Goal: Check status

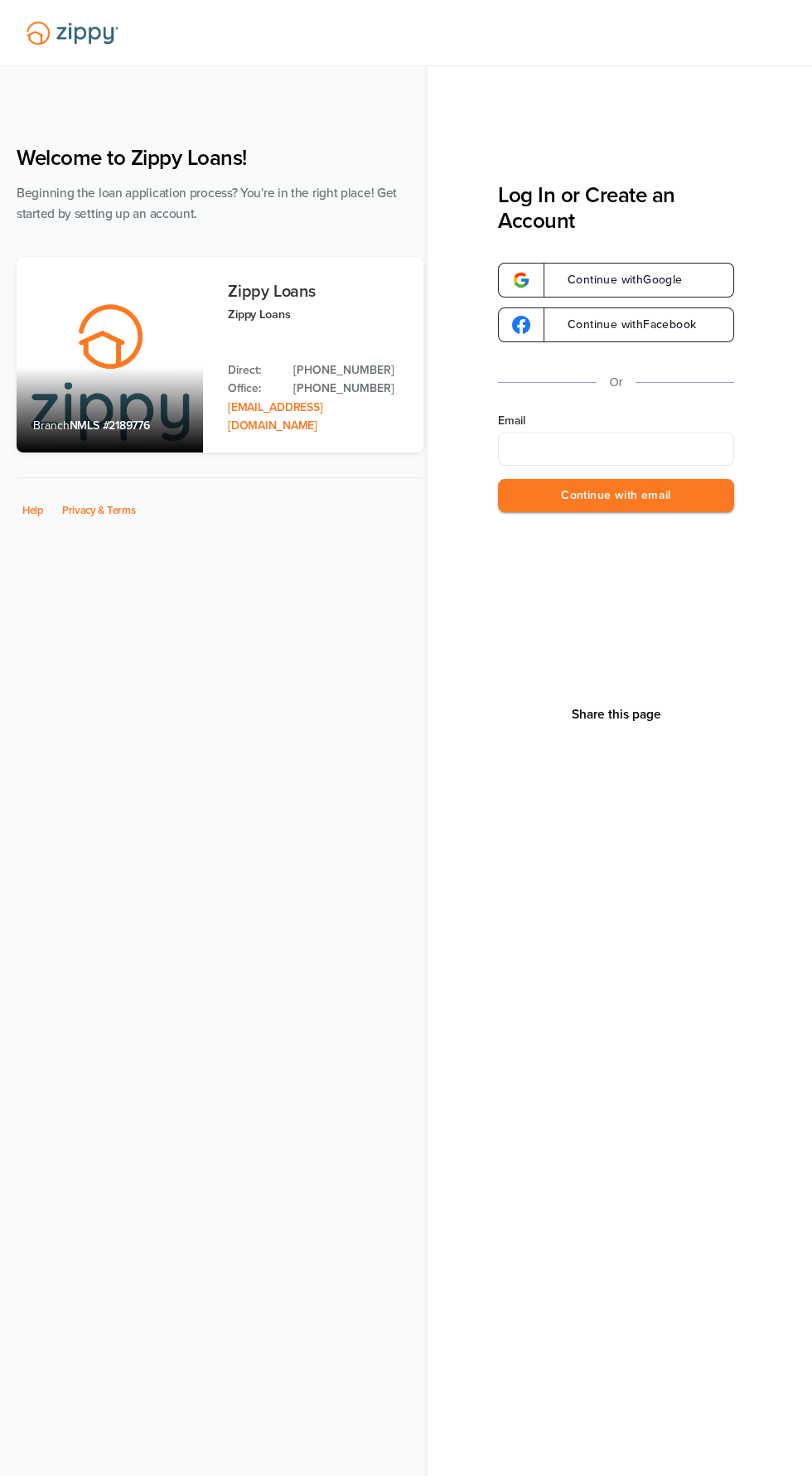
click at [676, 444] on input "Email" at bounding box center [616, 449] width 236 height 33
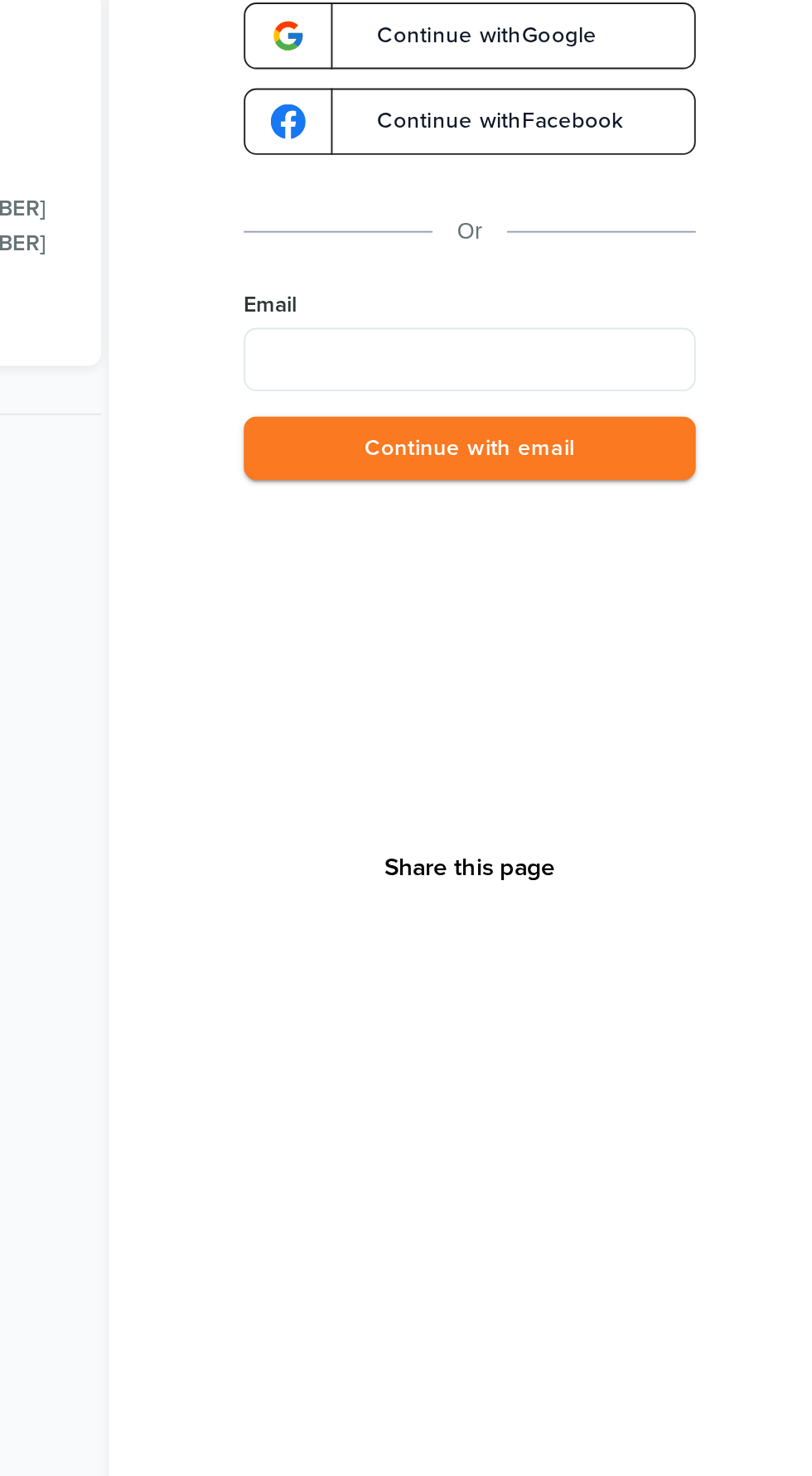
type input "**********"
click at [698, 496] on button "Continue with email" at bounding box center [616, 496] width 236 height 34
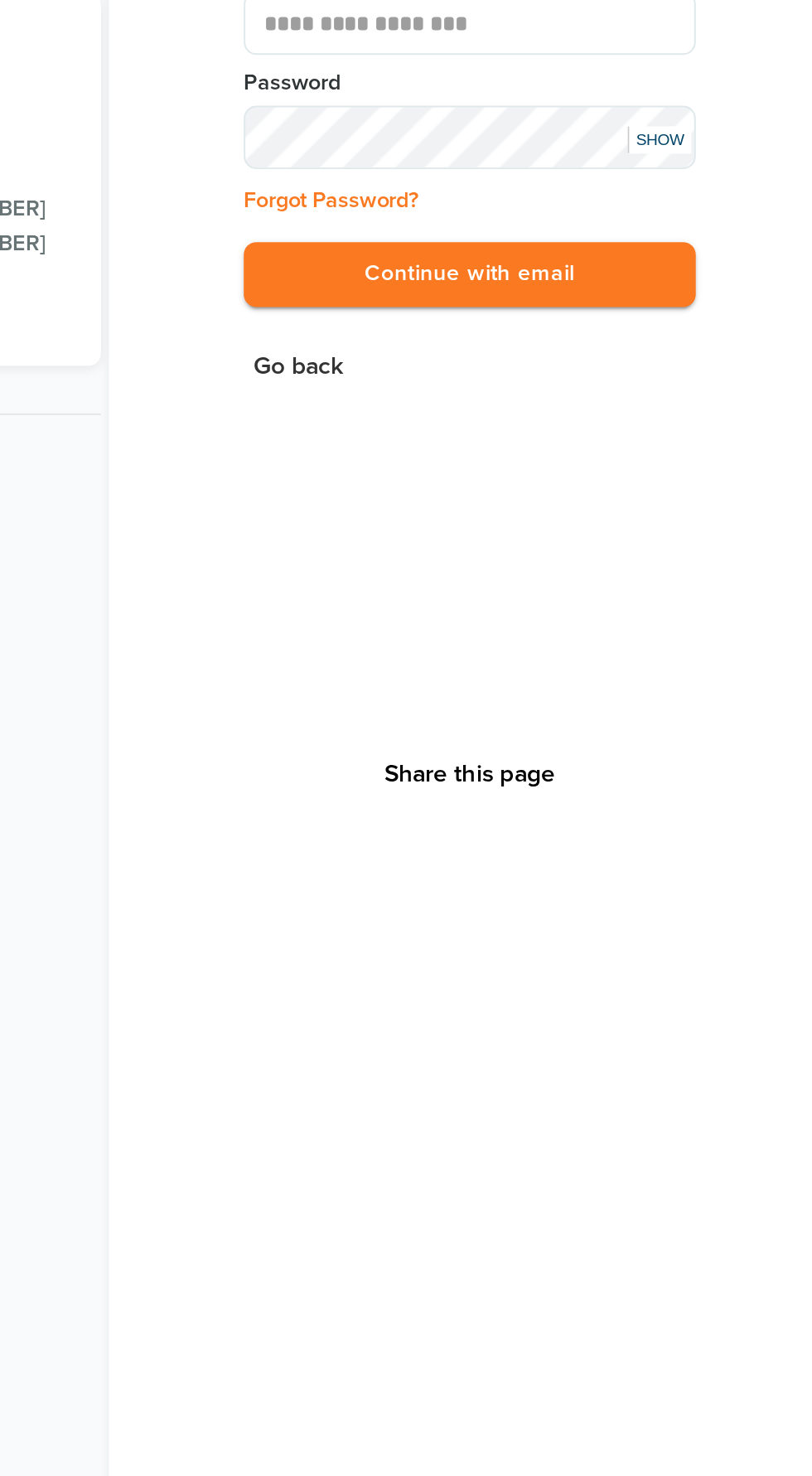
click at [498, 387] on button "Continue with email" at bounding box center [616, 404] width 236 height 34
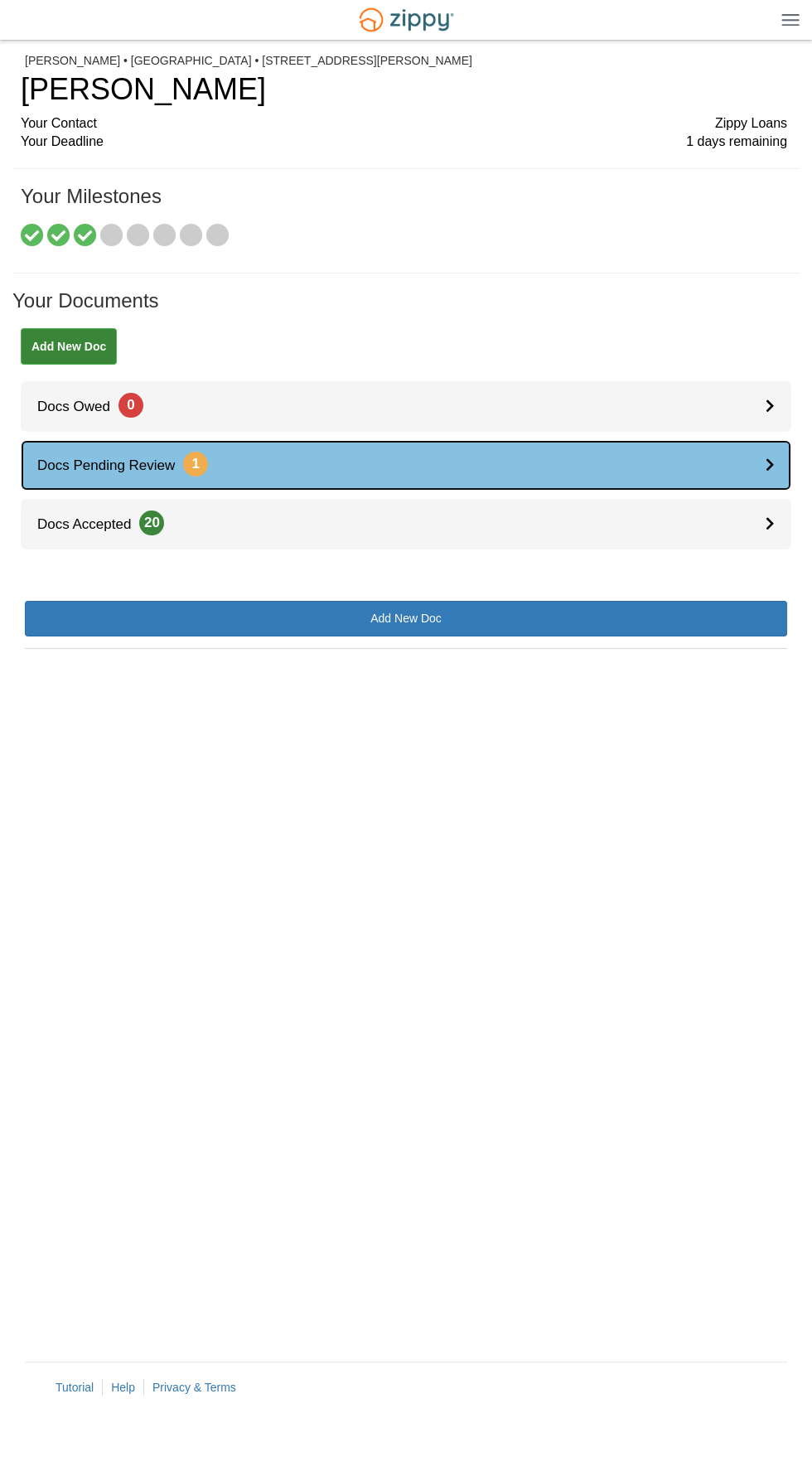
click at [501, 467] on link "Docs Pending Review 1" at bounding box center [405, 465] width 770 height 51
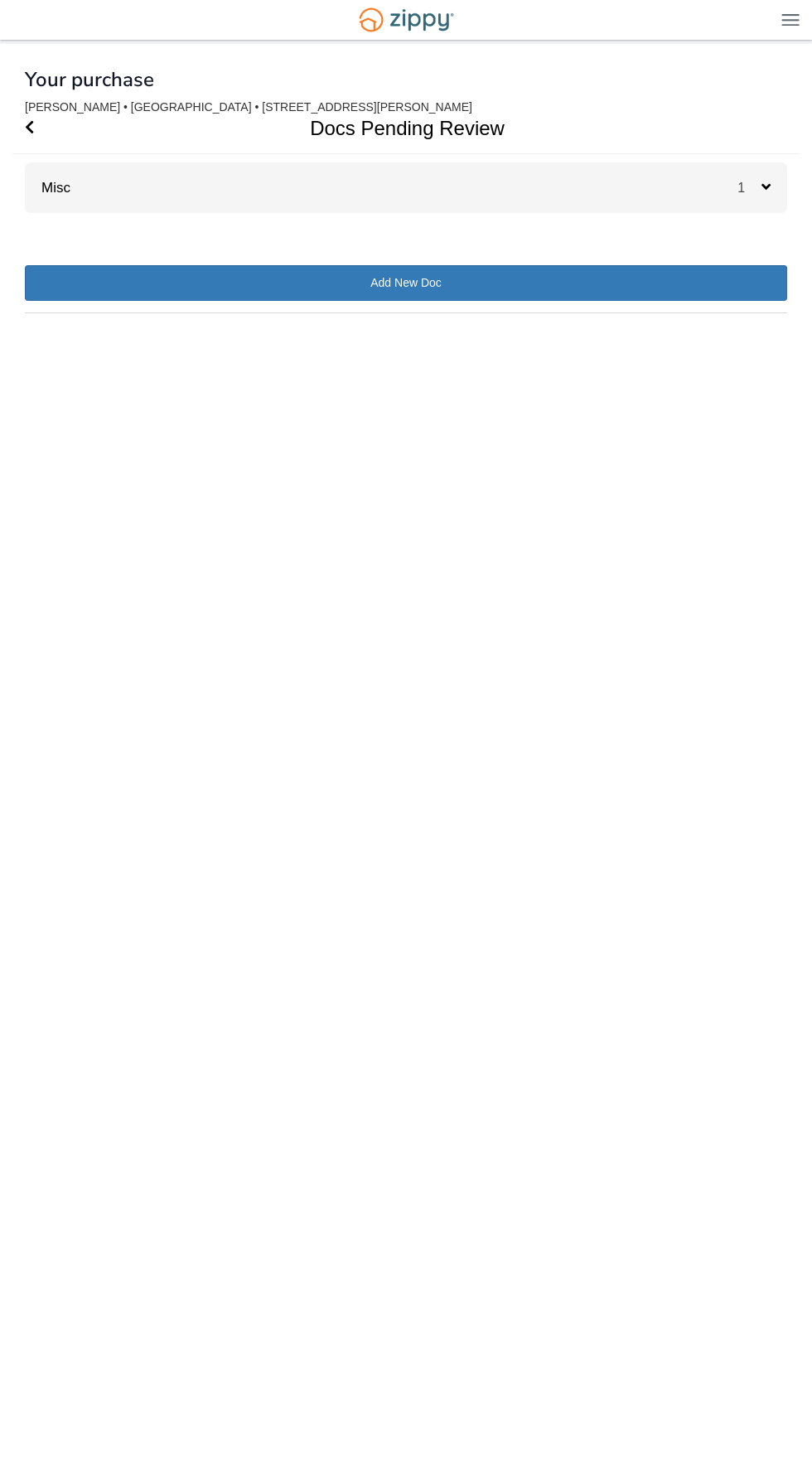
click at [742, 198] on div "1" at bounding box center [762, 188] width 50 height 51
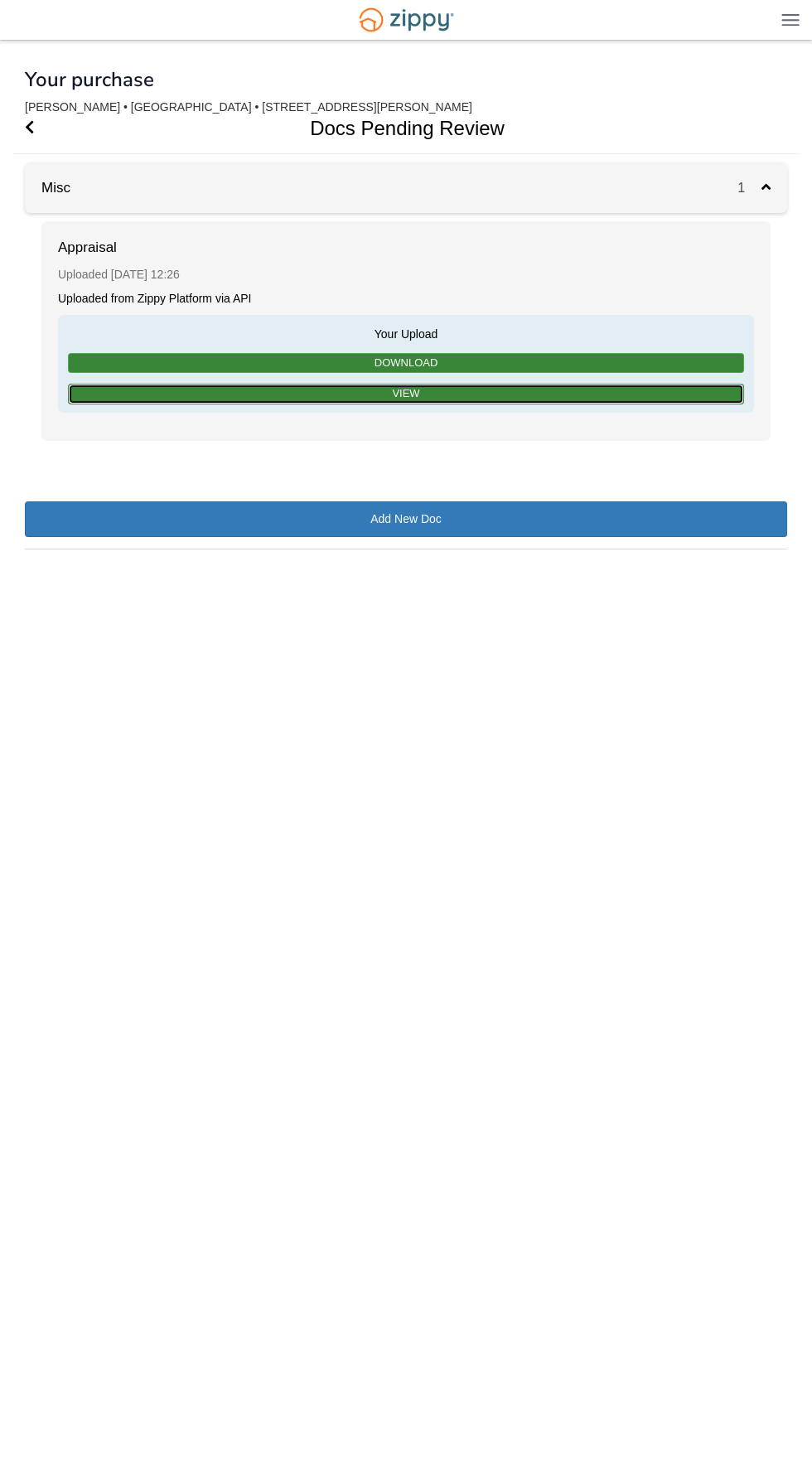
click at [432, 393] on link "View" at bounding box center [406, 394] width 676 height 21
